Goal: Task Accomplishment & Management: Use online tool/utility

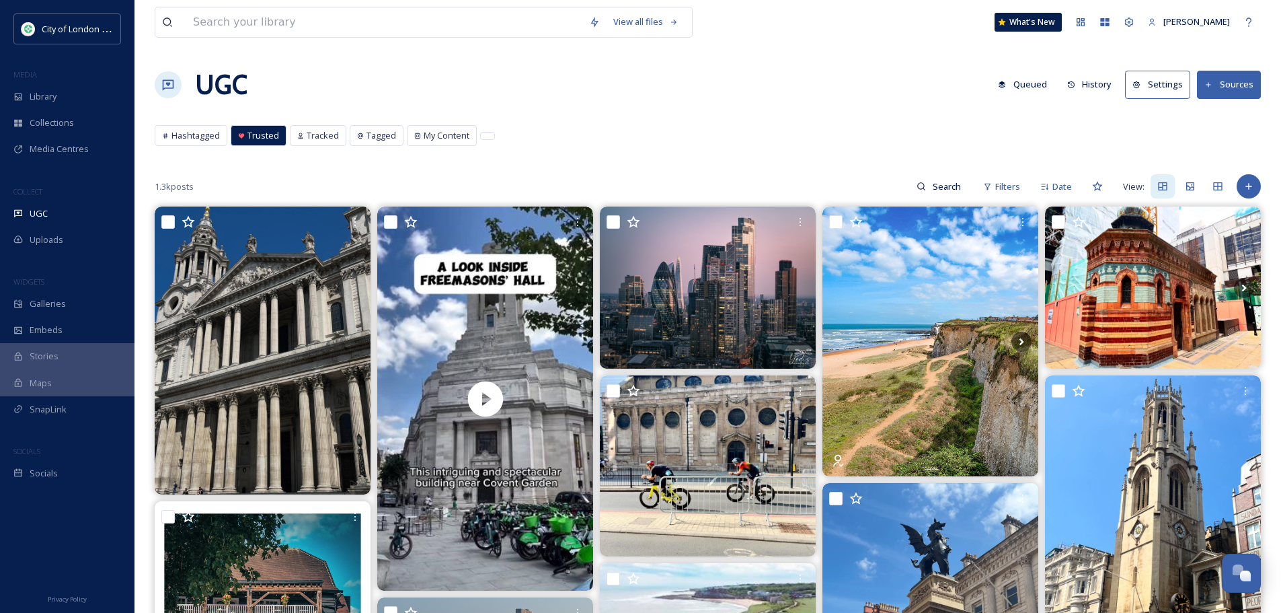
click at [1087, 82] on button "History" at bounding box center [1090, 84] width 59 height 26
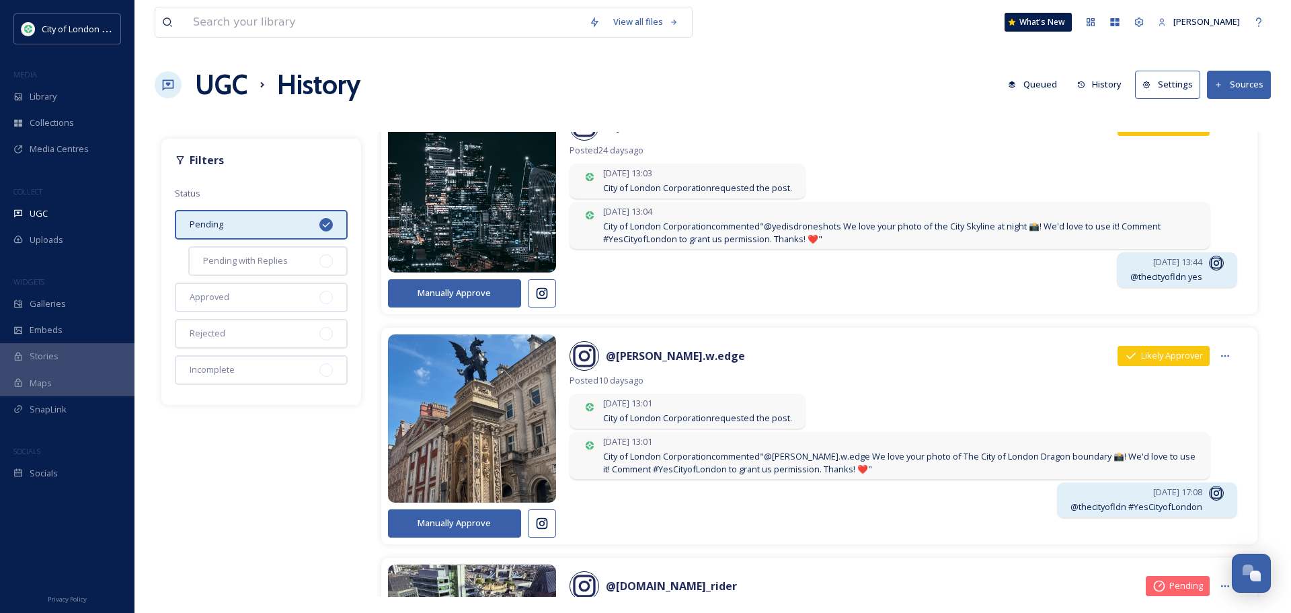
scroll to position [134, 0]
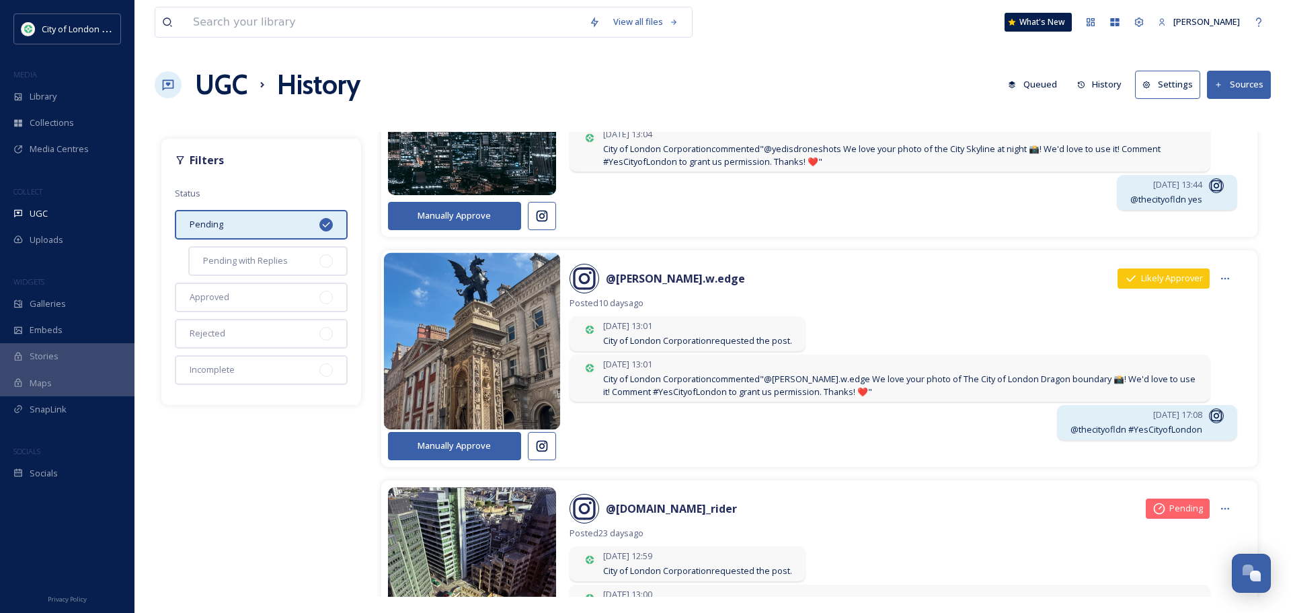
click at [477, 330] on img at bounding box center [471, 341] width 177 height 212
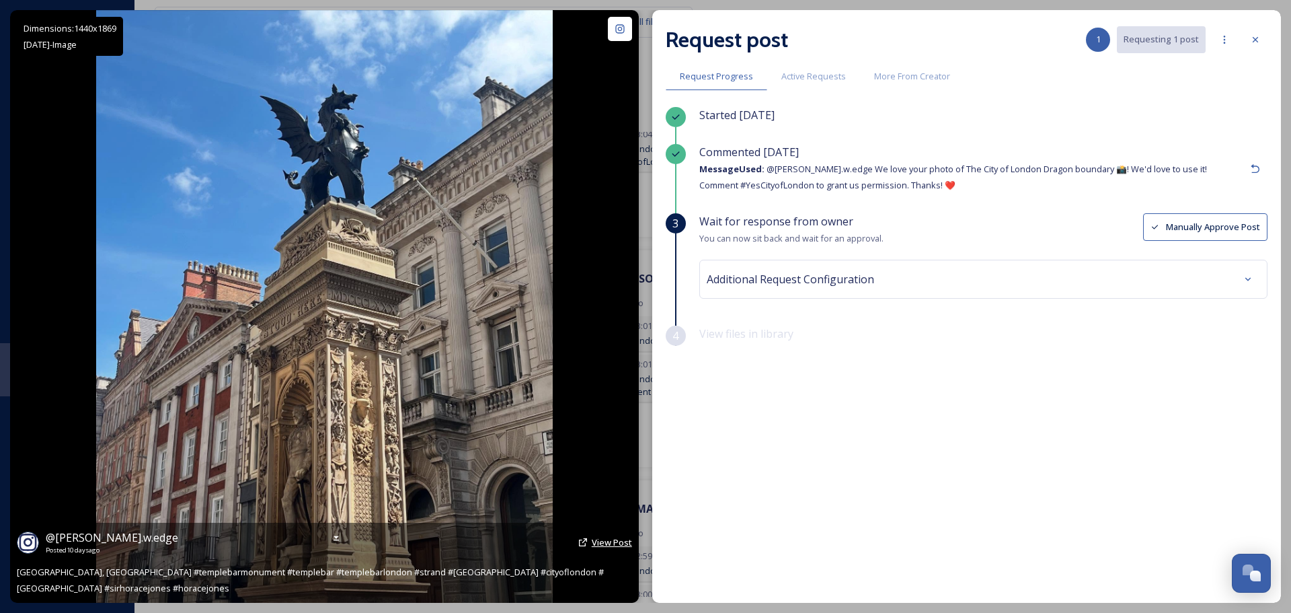
click at [604, 542] on span "View Post" at bounding box center [612, 542] width 40 height 12
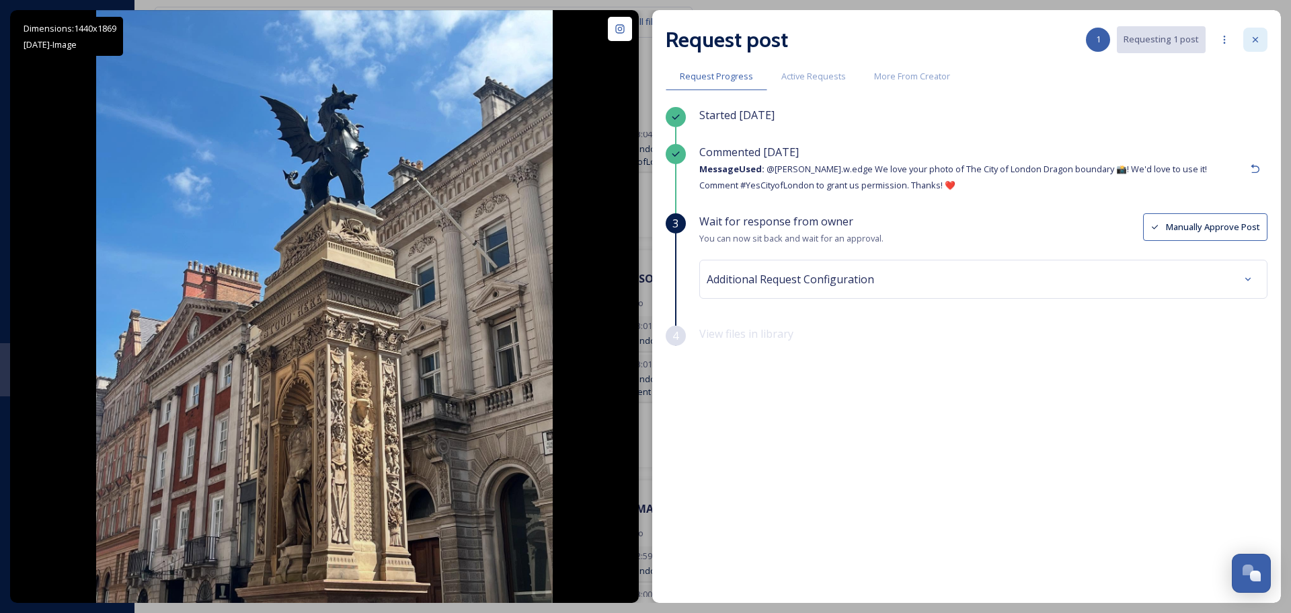
click at [1258, 37] on icon at bounding box center [1255, 39] width 11 height 11
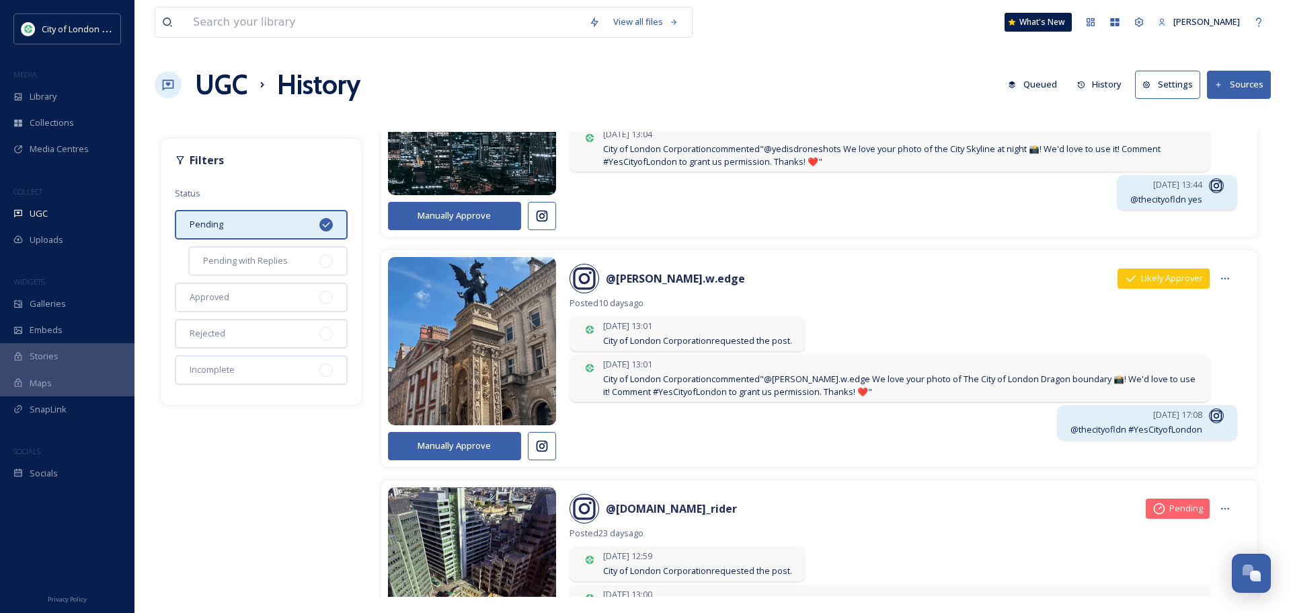
click at [481, 463] on div "Manually Approve @ [PERSON_NAME].w.edge Likely Approver Posted [DATE] [DATE] 13…" at bounding box center [819, 358] width 876 height 217
click at [483, 455] on button "Manually Approve" at bounding box center [454, 446] width 133 height 28
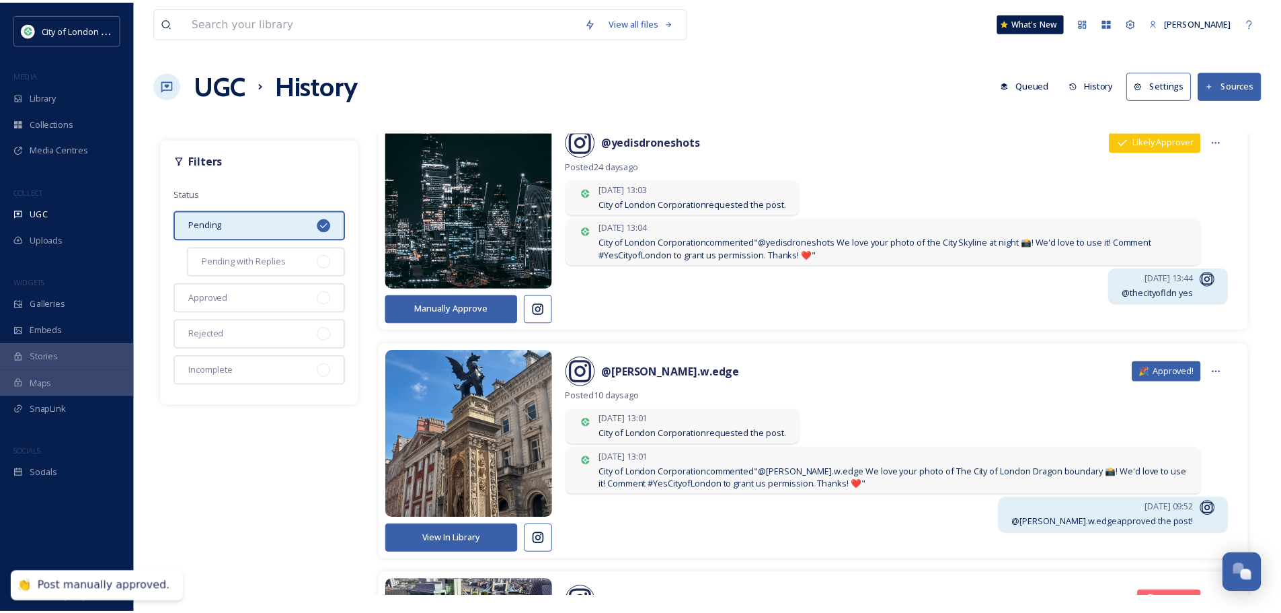
scroll to position [0, 0]
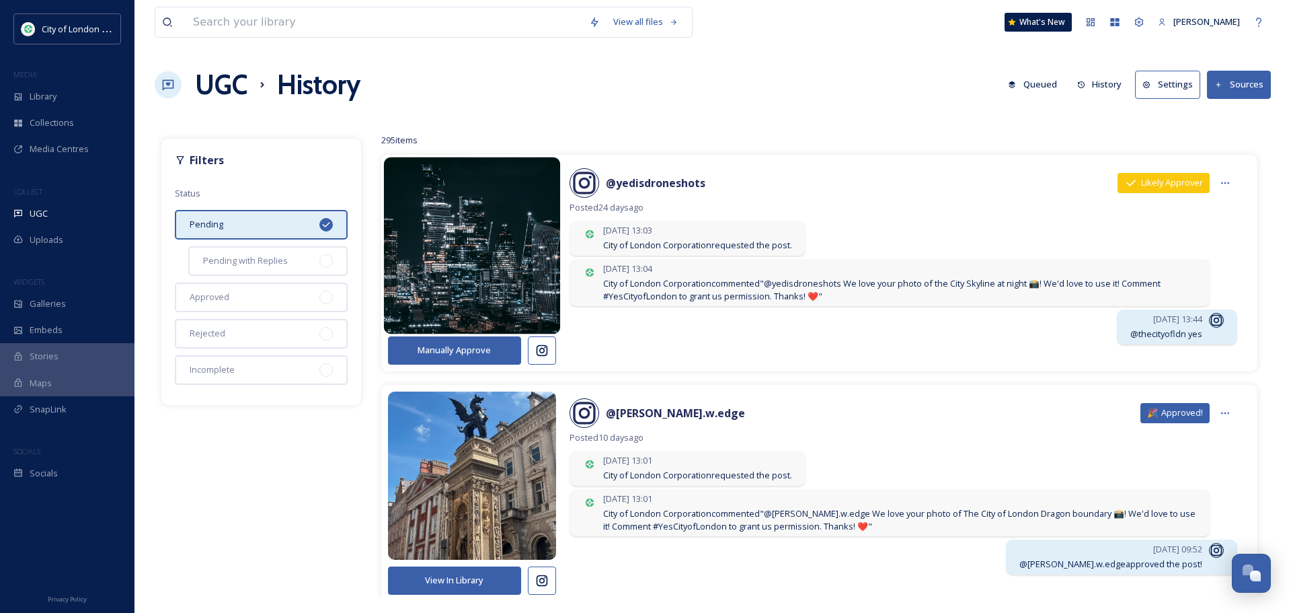
click at [469, 258] on img at bounding box center [471, 246] width 177 height 212
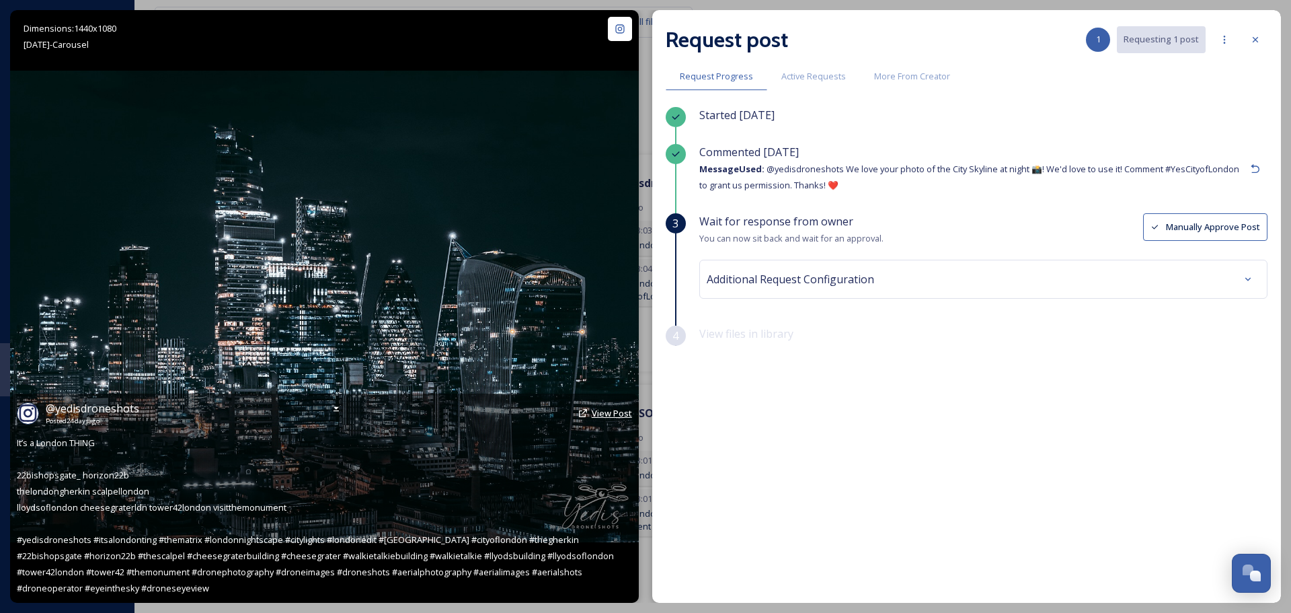
click at [616, 415] on span "View Post" at bounding box center [612, 413] width 40 height 12
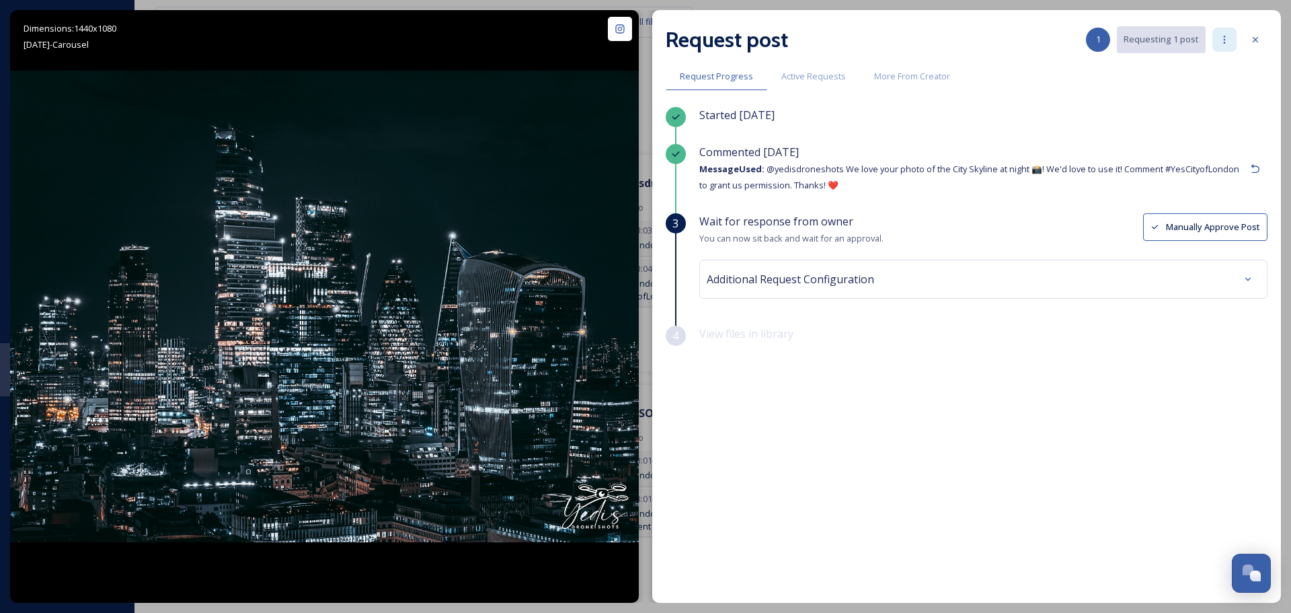
click at [1225, 40] on icon at bounding box center [1225, 40] width 2 height 8
drag, startPoint x: 855, startPoint y: 134, endPoint x: 937, endPoint y: 113, distance: 84.0
click at [856, 134] on div "Started [DATE]" at bounding box center [983, 125] width 568 height 37
click at [1250, 44] on icon at bounding box center [1255, 39] width 11 height 11
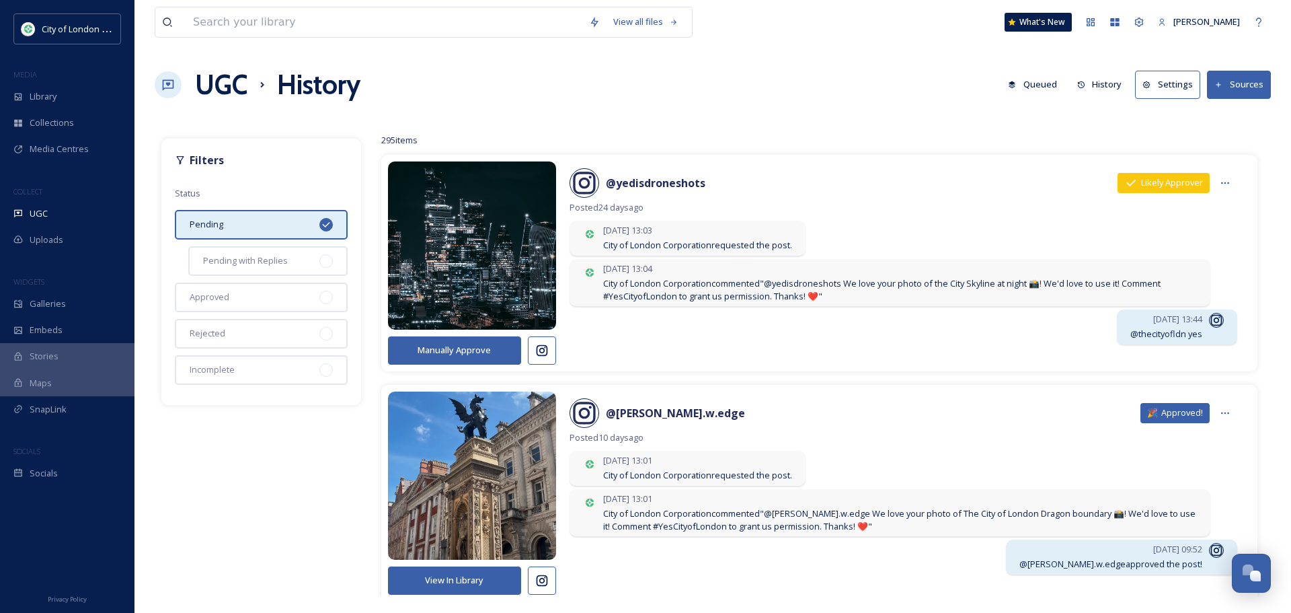
click at [463, 345] on button "Manually Approve" at bounding box center [454, 350] width 133 height 28
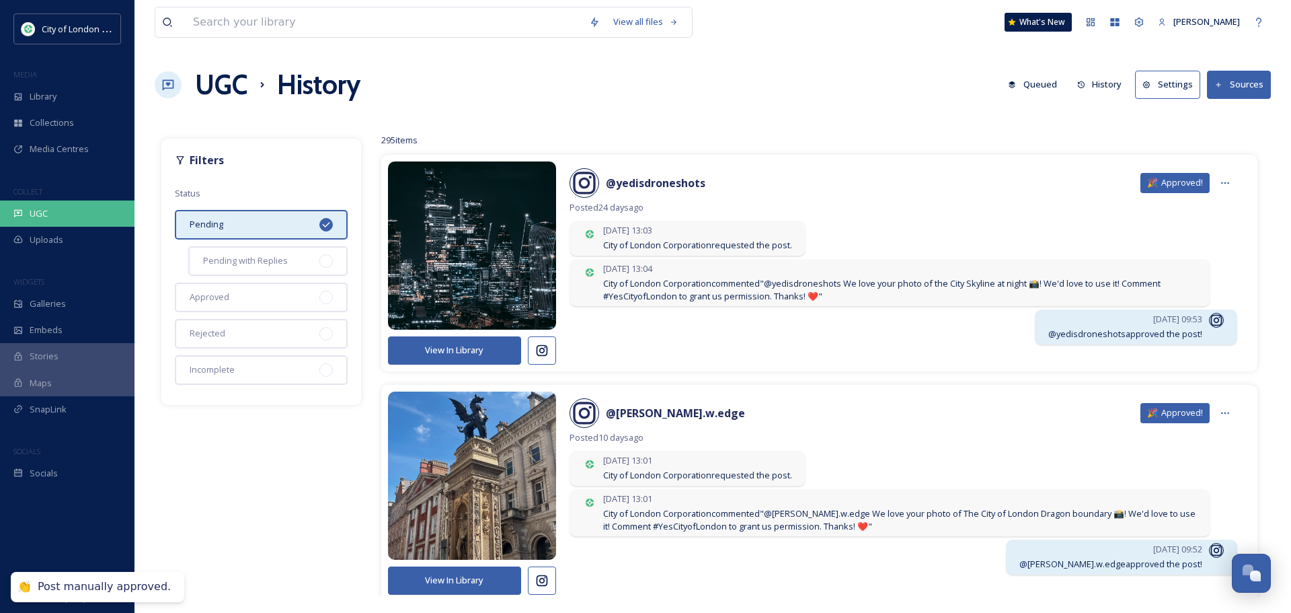
click at [41, 213] on span "UGC" at bounding box center [39, 213] width 18 height 13
